Goal: Download file/media

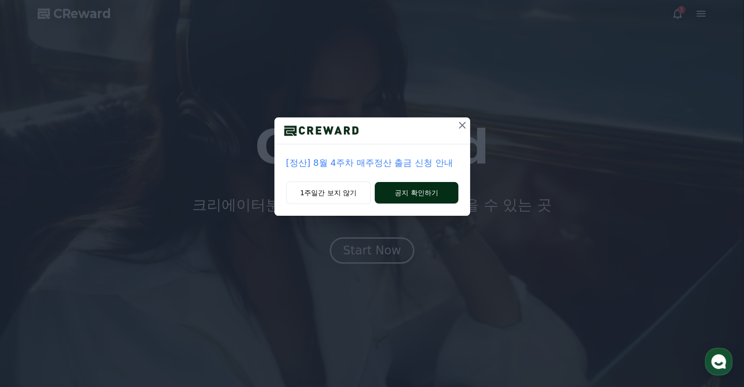
click at [405, 198] on button "공지 확인하기" at bounding box center [416, 193] width 83 height 22
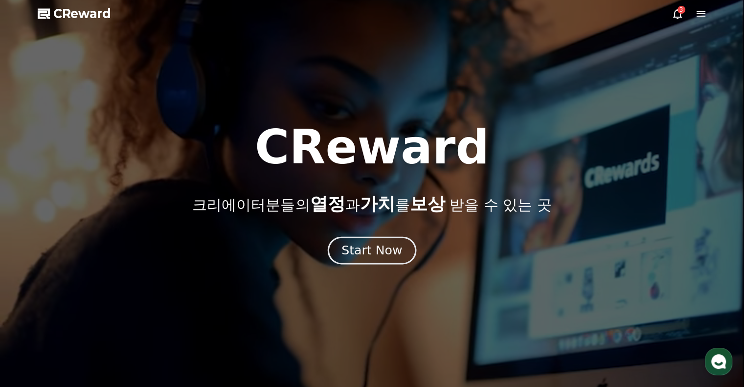
click at [375, 246] on div "Start Now" at bounding box center [371, 250] width 61 height 17
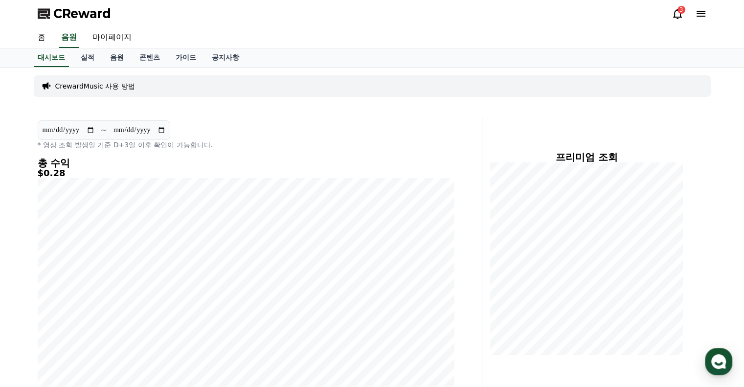
click at [675, 13] on icon at bounding box center [678, 14] width 12 height 12
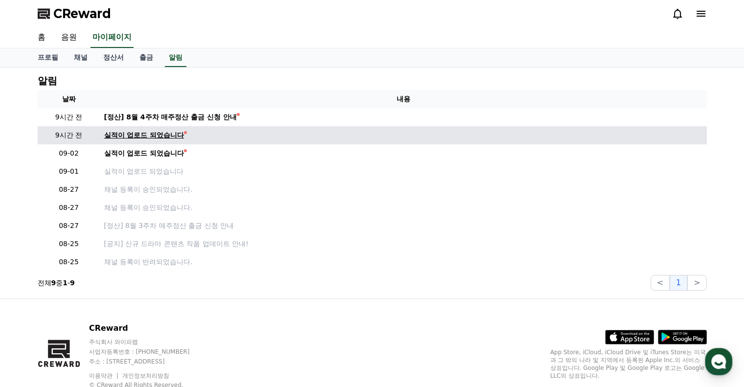
click at [179, 137] on div "실적이 업로드 되었습니다" at bounding box center [144, 135] width 80 height 10
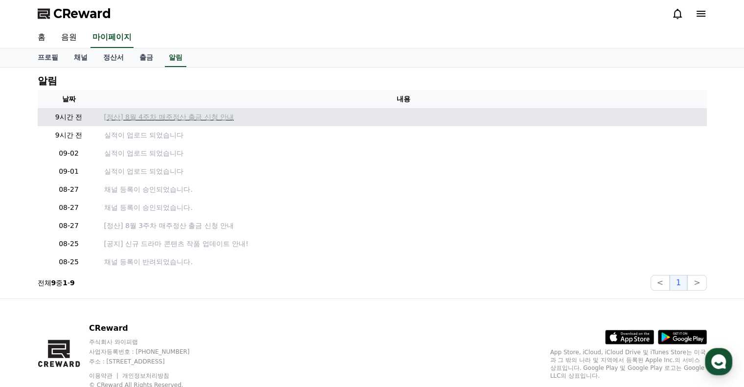
click at [201, 121] on p "[정산] 8월 4주차 매주정산 출금 신청 안내" at bounding box center [403, 117] width 599 height 10
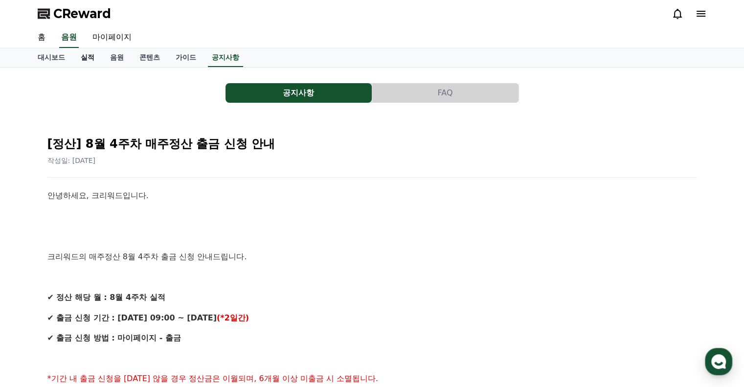
click at [89, 57] on link "실적" at bounding box center [87, 57] width 29 height 19
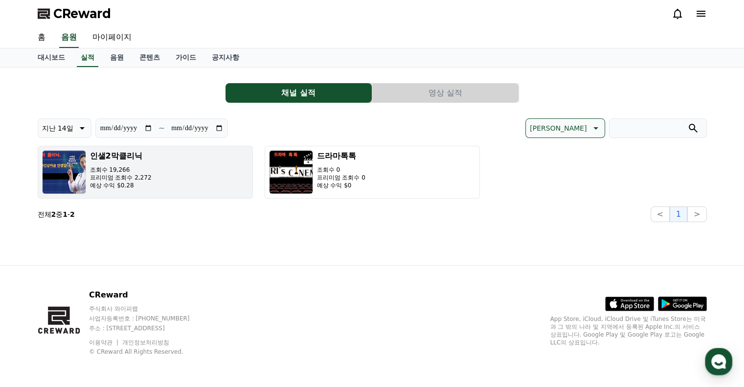
click at [113, 174] on p "프리미엄 조회수 2,272" at bounding box center [121, 178] width 62 height 8
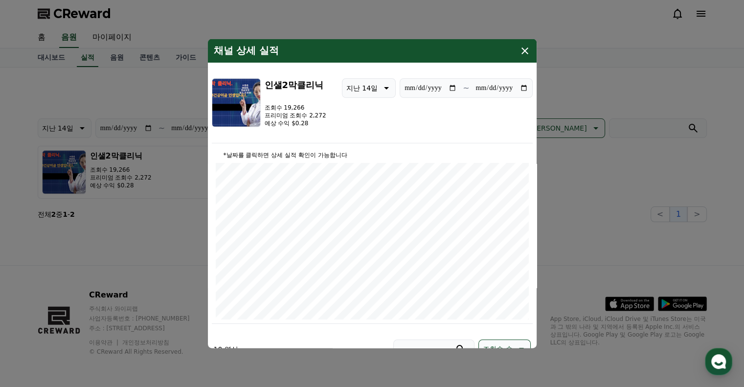
click at [524, 54] on icon "modal" at bounding box center [525, 51] width 12 height 12
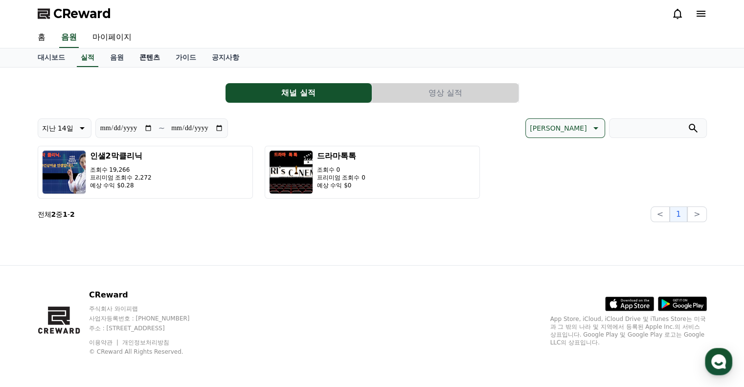
click at [150, 60] on link "콘텐츠" at bounding box center [150, 57] width 36 height 19
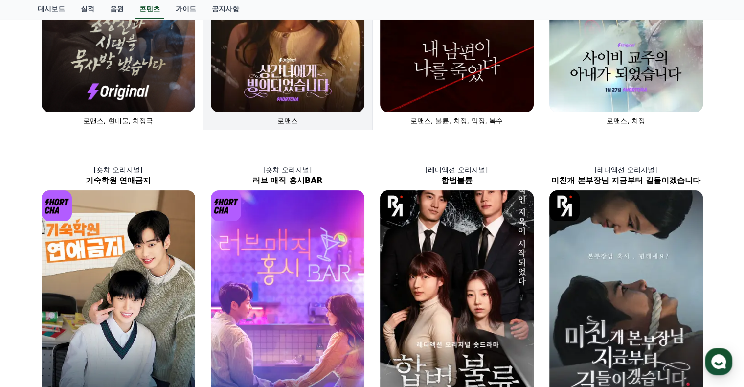
scroll to position [196, 0]
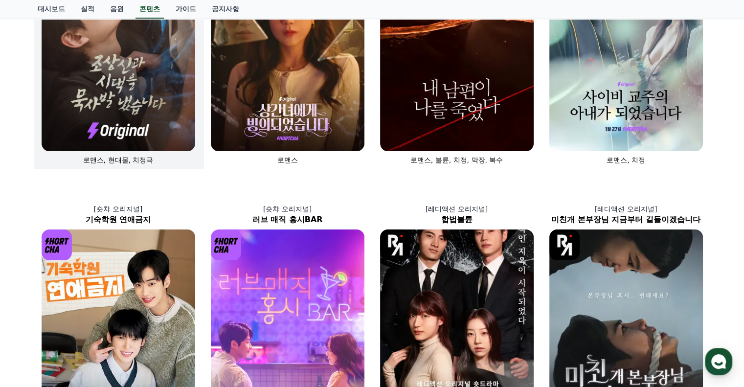
click at [147, 105] on img at bounding box center [119, 36] width 154 height 230
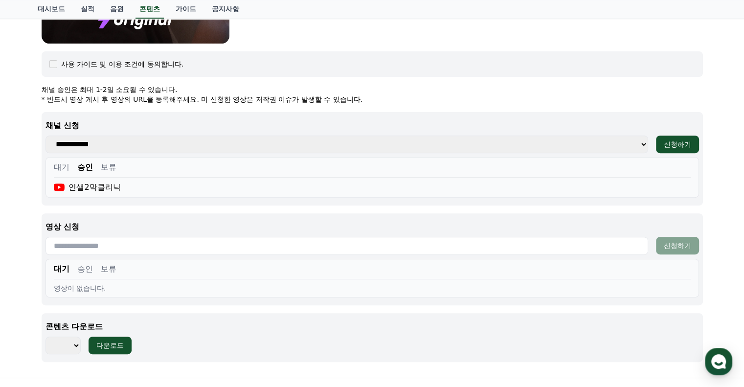
scroll to position [342, 0]
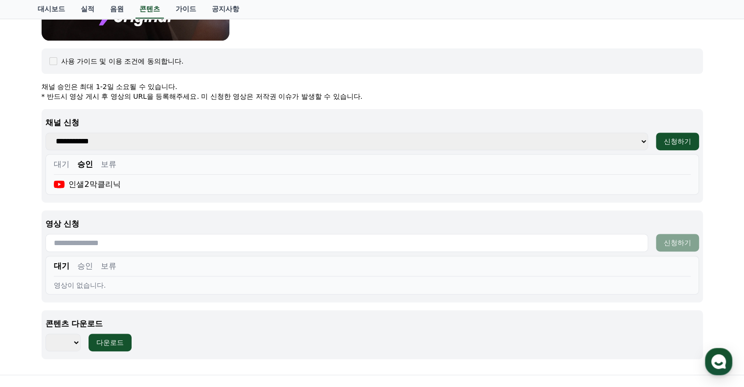
click at [77, 339] on select "*** *** *** *** *** *** *** *** *** *** *** *** *** *** *** *** *** *** *** ***…" at bounding box center [62, 343] width 35 height 18
select select "**********"
click at [45, 334] on select "*** *** *** *** *** *** *** *** *** *** *** *** *** *** *** *** *** *** *** ***…" at bounding box center [62, 343] width 35 height 18
click at [112, 344] on div "다운로드" at bounding box center [109, 343] width 27 height 10
